Goal: Transaction & Acquisition: Book appointment/travel/reservation

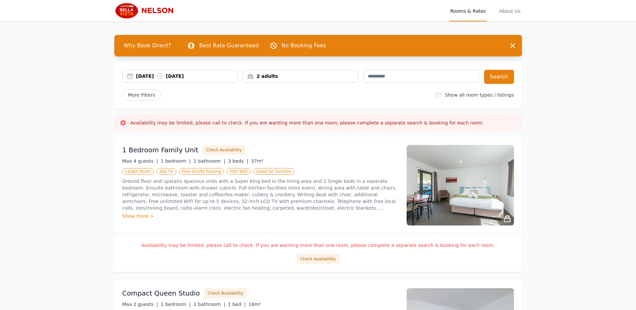
click at [145, 74] on div "[DATE] [DATE]" at bounding box center [186, 76] width 101 height 7
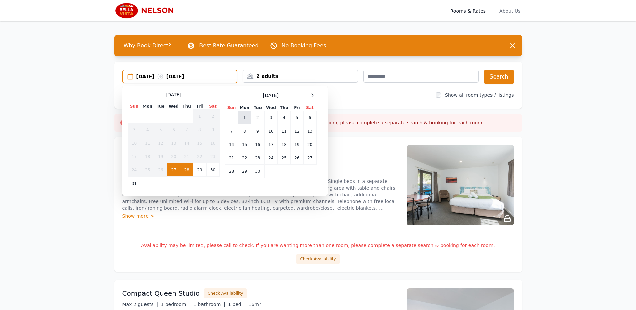
click at [247, 117] on td "1" at bounding box center [244, 117] width 13 height 13
click at [255, 117] on td "2" at bounding box center [257, 117] width 13 height 13
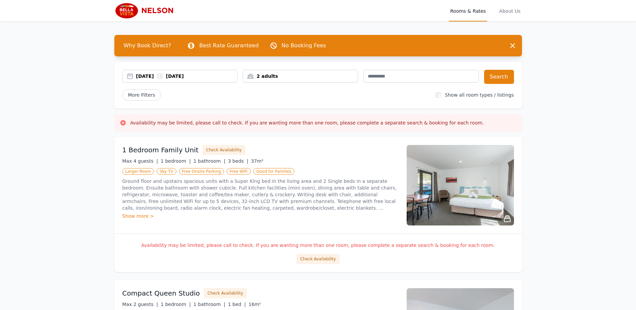
click at [270, 73] on div "2 adults" at bounding box center [300, 76] width 115 height 7
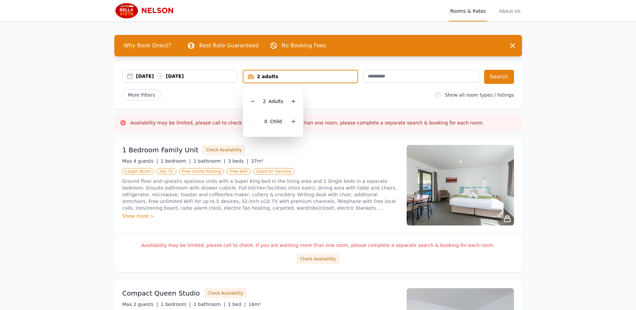
drag, startPoint x: 254, startPoint y: 102, endPoint x: 291, endPoint y: 106, distance: 37.7
click at [254, 102] on icon at bounding box center [252, 100] width 5 height 5
click at [500, 76] on button "Search" at bounding box center [499, 77] width 30 height 14
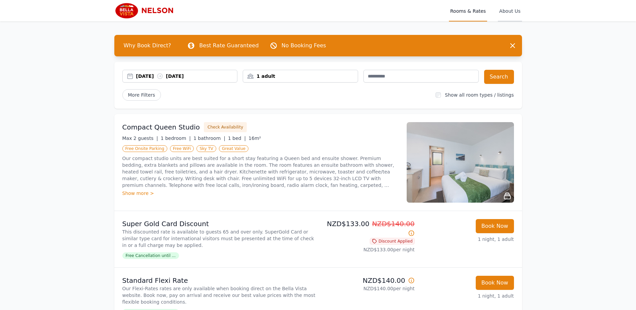
click at [511, 9] on span "About Us" at bounding box center [509, 10] width 24 height 21
